Goal: Find specific page/section

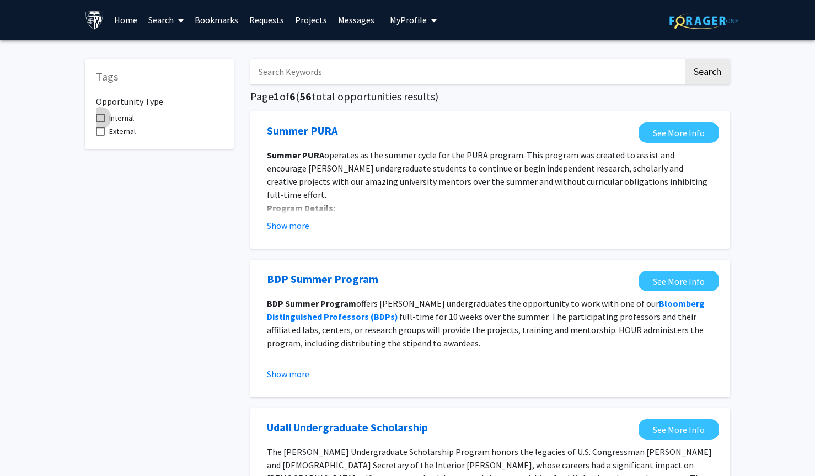
click at [124, 114] on span "Internal" at bounding box center [121, 117] width 25 height 13
click at [100, 122] on input "Internal" at bounding box center [100, 122] width 1 height 1
checkbox input "true"
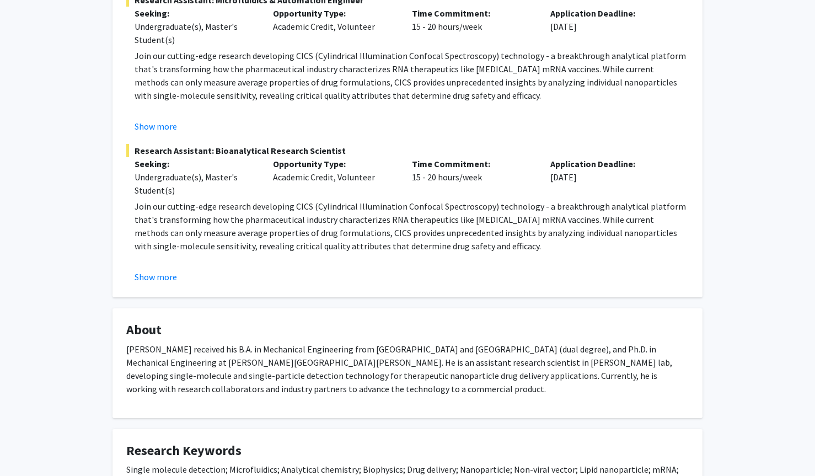
scroll to position [375, 0]
